Goal: Task Accomplishment & Management: Use online tool/utility

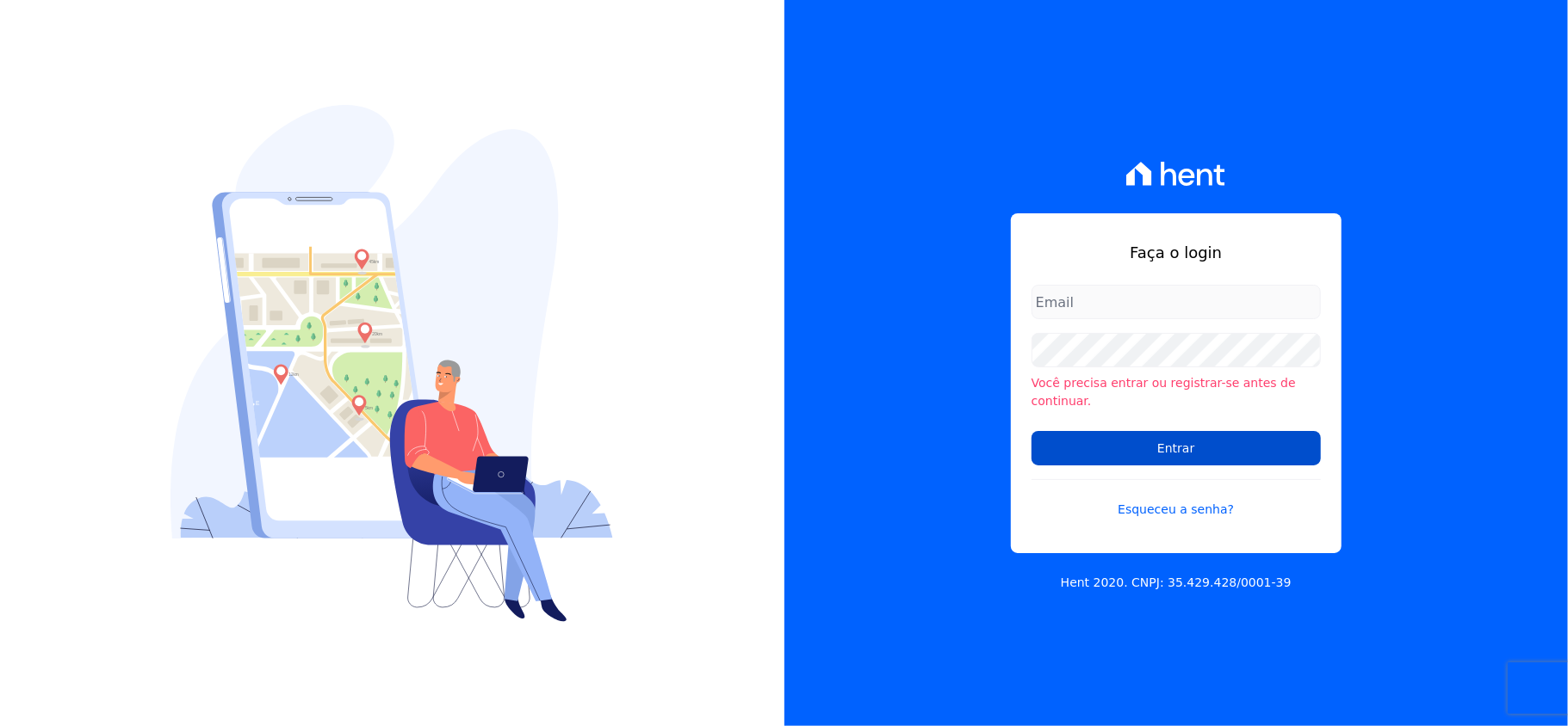
type input "[EMAIL_ADDRESS][DOMAIN_NAME]"
click at [1227, 445] on input "Entrar" at bounding box center [1176, 449] width 289 height 34
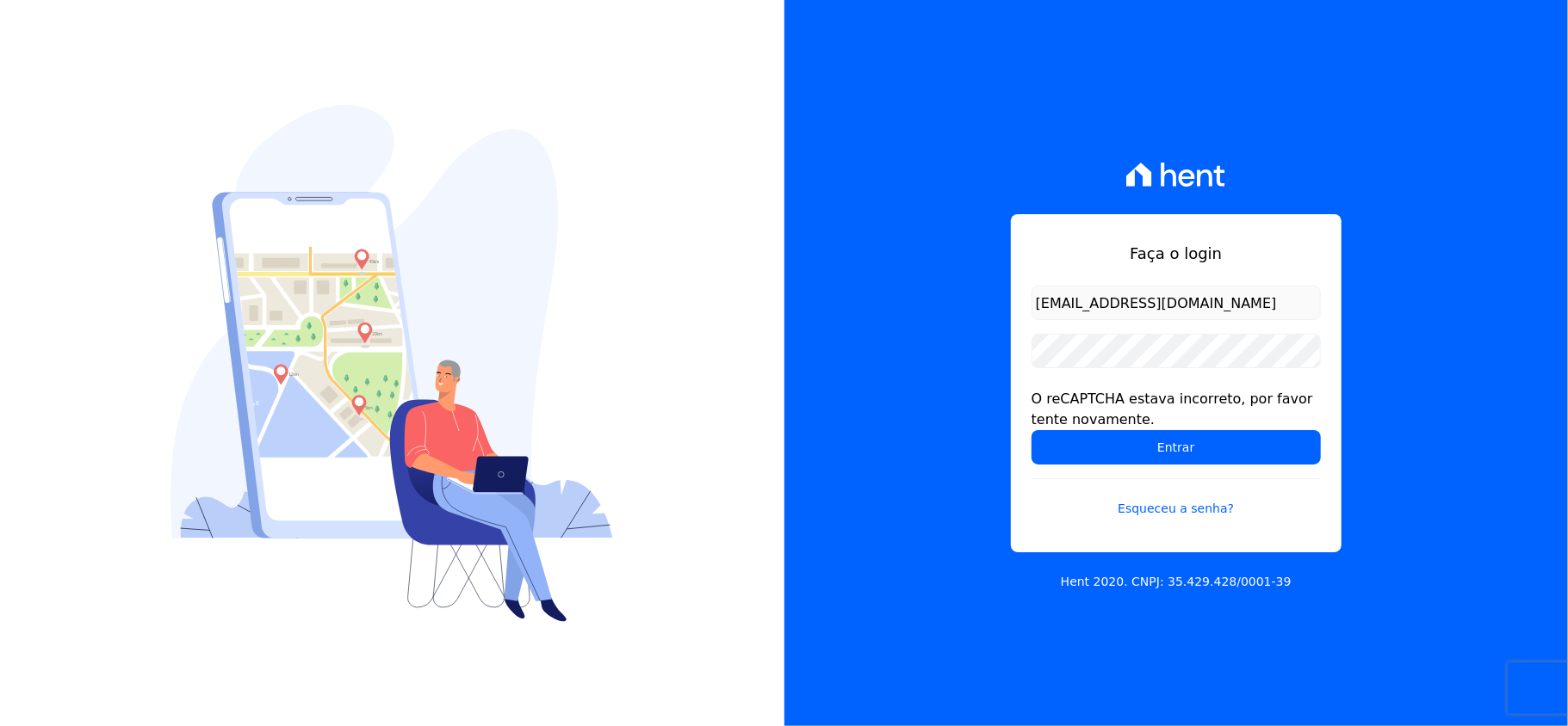
click at [835, 300] on div "Faça o login valeempreendimentos@gmail.com O reCAPTCHA estava incorreto, por fa…" at bounding box center [1176, 363] width 784 height 726
click at [1078, 427] on div "O reCAPTCHA estava incorreto, por favor tente novamente." at bounding box center [1176, 409] width 289 height 41
click at [1079, 442] on input "Entrar" at bounding box center [1176, 448] width 289 height 34
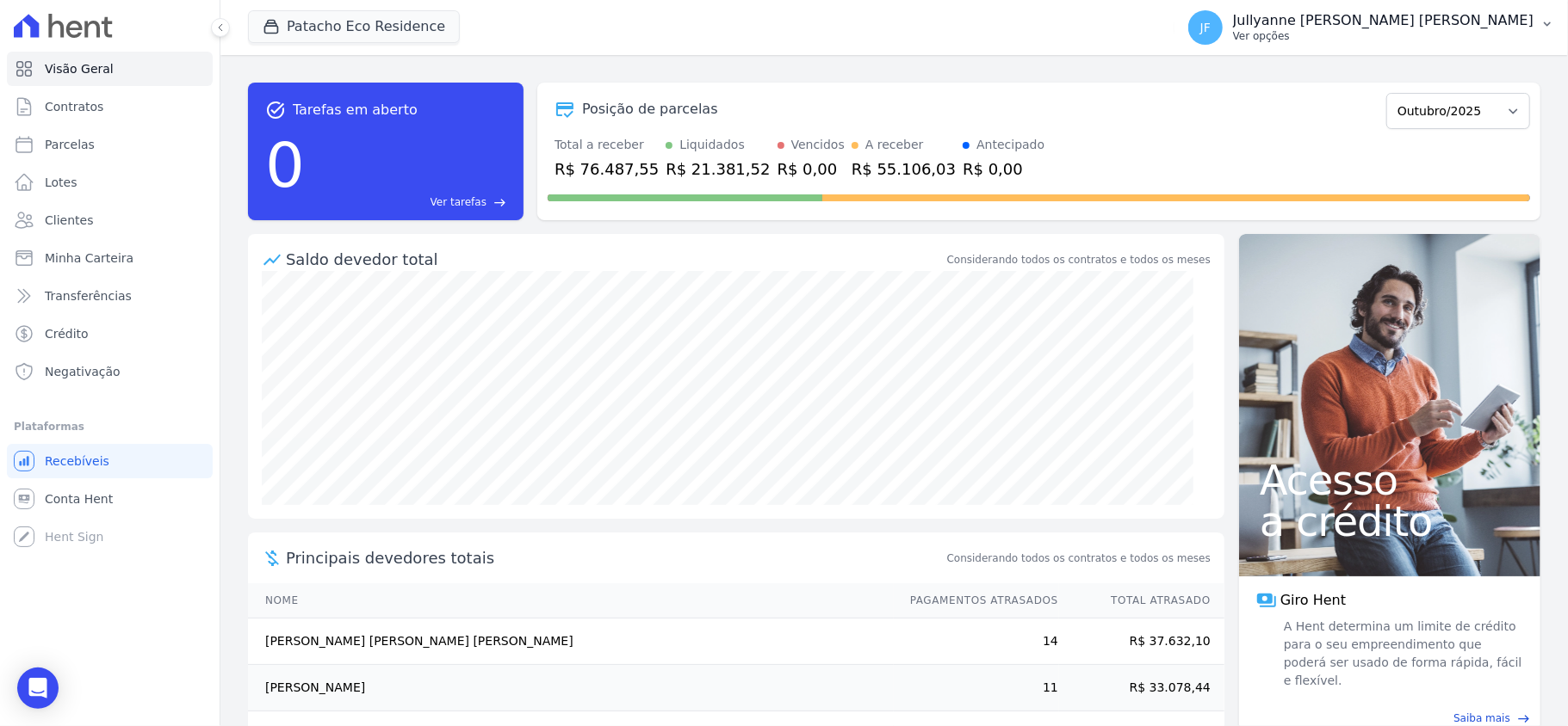
click at [1423, 40] on p "Ver opções" at bounding box center [1384, 36] width 300 height 13
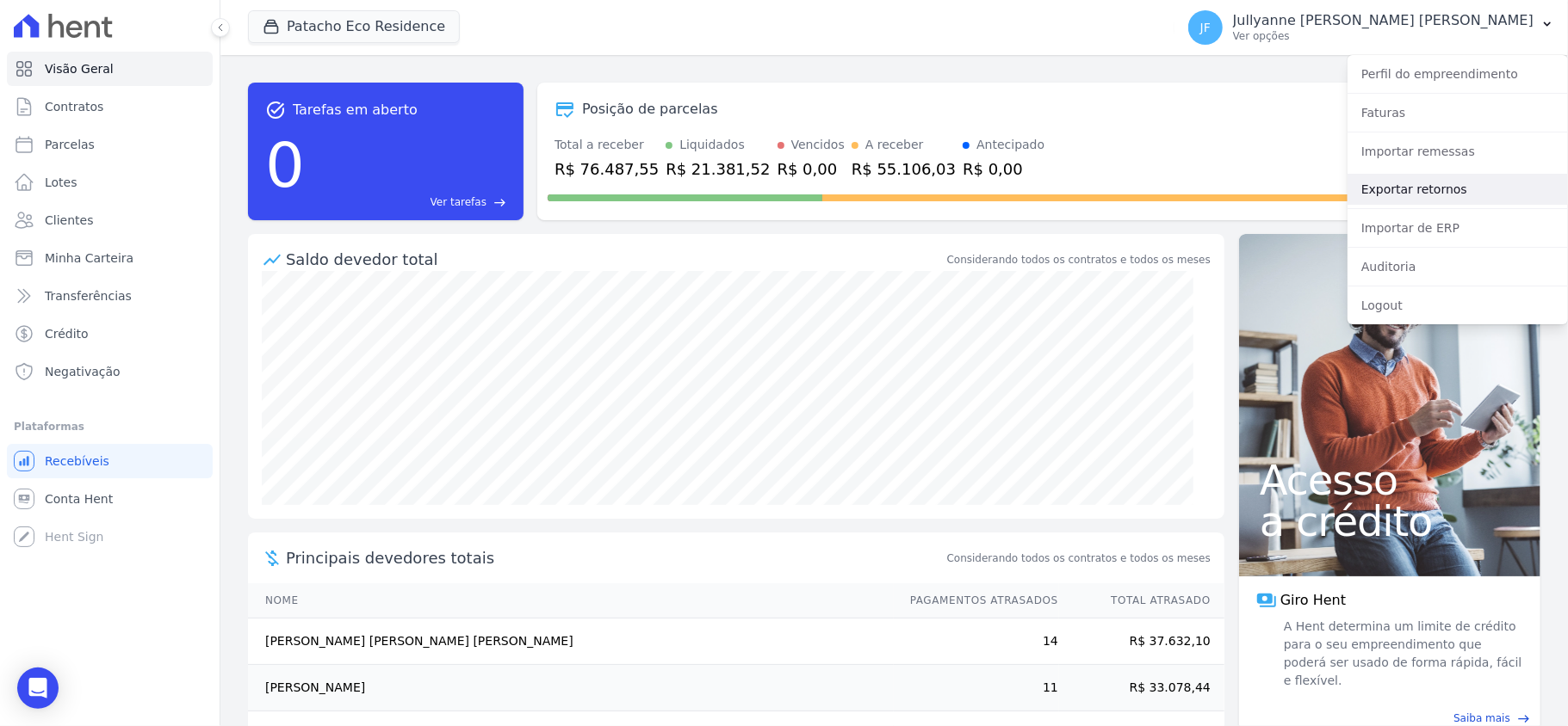
click at [1433, 191] on link "Exportar retornos" at bounding box center [1458, 189] width 221 height 31
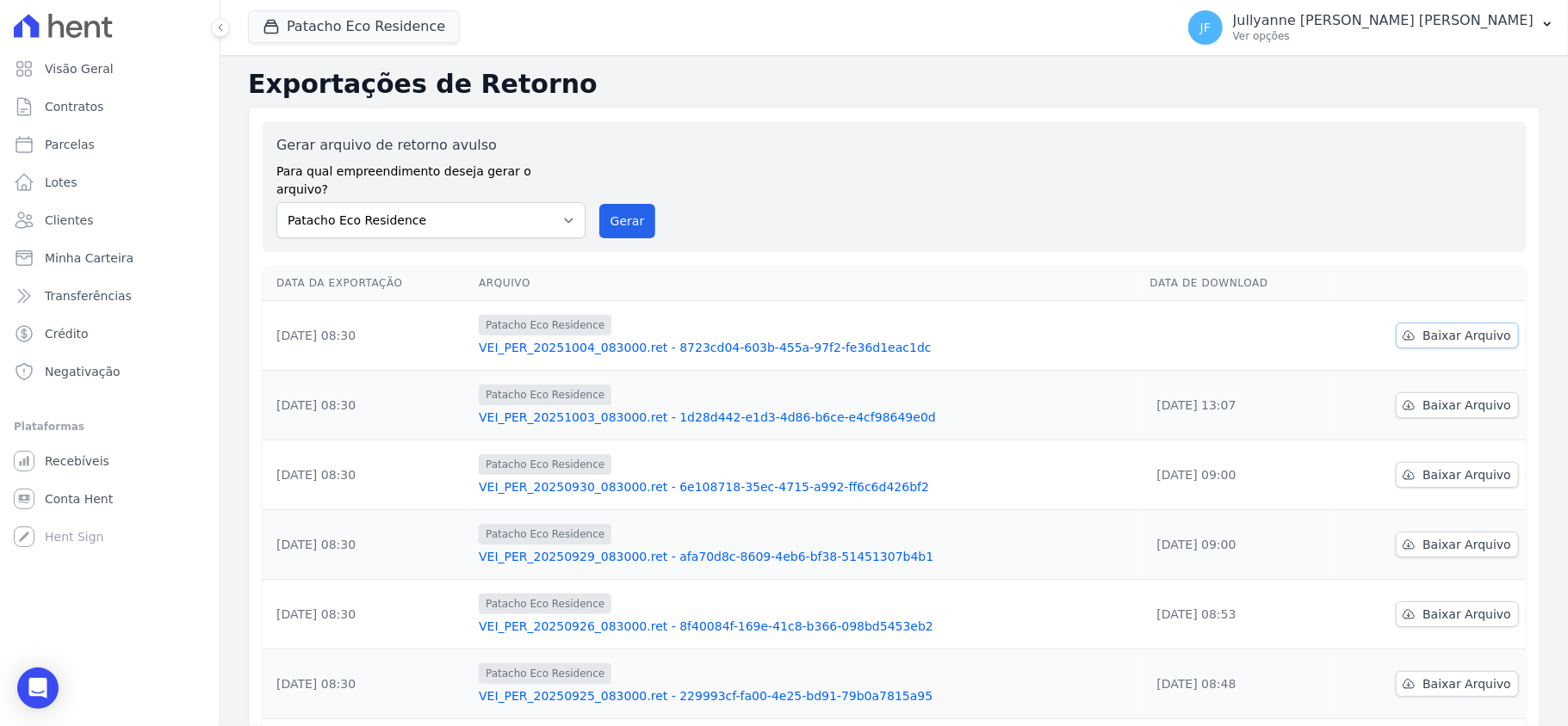
click at [1471, 323] on link "Baixar Arquivo" at bounding box center [1457, 335] width 123 height 26
